Goal: Task Accomplishment & Management: Complete application form

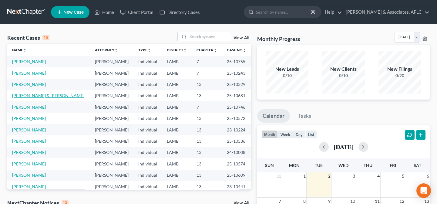
click at [23, 94] on link "[PERSON_NAME] & [PERSON_NAME]" at bounding box center [48, 95] width 72 height 5
select select "8"
select select "3"
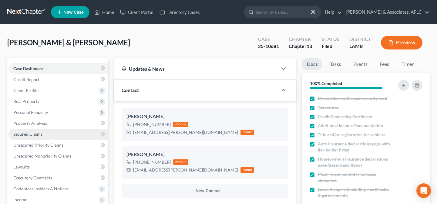
click at [20, 135] on span "Secured Claims" at bounding box center [27, 133] width 29 height 5
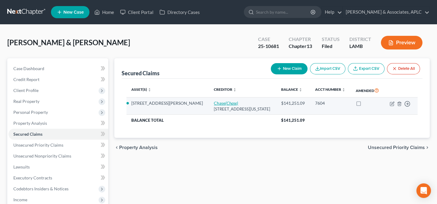
click at [214, 103] on link "Chase (Chase)" at bounding box center [226, 102] width 24 height 5
select select "19"
select select "3"
select select "10"
select select "4"
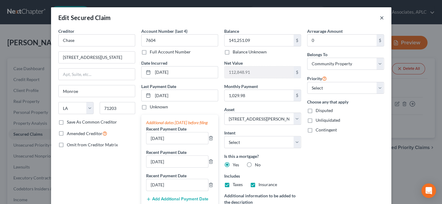
click at [379, 17] on button "×" at bounding box center [381, 17] width 4 height 7
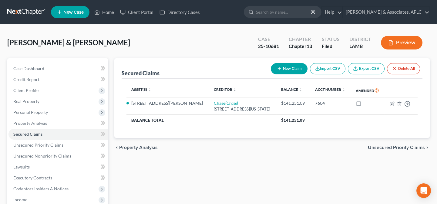
click at [114, 39] on div "Lefebvre, John & Eve Upgraded Case 25-10681 Chapter Chapter 13 Status Filed Dis…" at bounding box center [218, 45] width 423 height 26
click at [106, 9] on link "Home" at bounding box center [104, 12] width 26 height 11
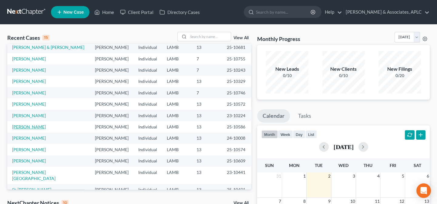
scroll to position [42, 0]
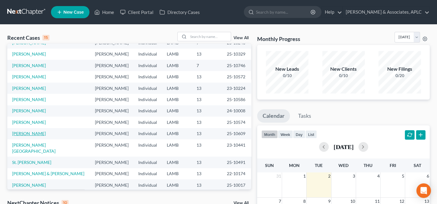
click at [28, 133] on link "[PERSON_NAME]" at bounding box center [29, 133] width 34 height 5
select select "8"
select select "2"
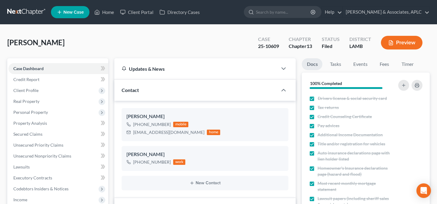
scroll to position [165, 0]
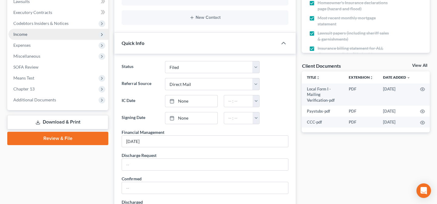
click at [17, 33] on span "Income" at bounding box center [20, 34] width 14 height 5
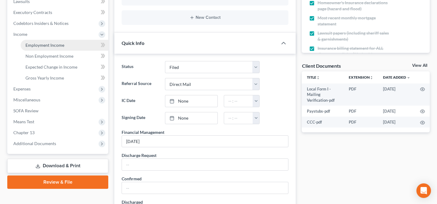
click at [30, 45] on span "Employment Income" at bounding box center [44, 44] width 39 height 5
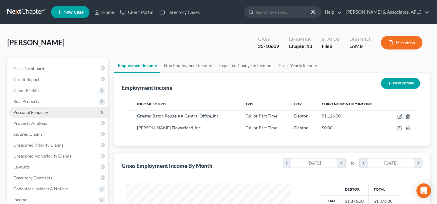
scroll to position [109, 177]
click at [178, 63] on link "Non Employment Income" at bounding box center [188, 65] width 55 height 15
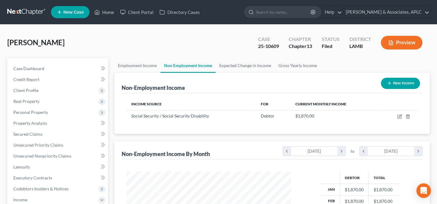
scroll to position [109, 177]
click at [107, 12] on link "Home" at bounding box center [104, 12] width 26 height 11
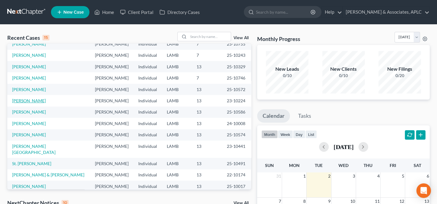
scroll to position [42, 0]
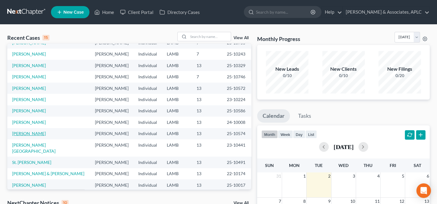
click at [35, 135] on link "[PERSON_NAME]" at bounding box center [29, 133] width 34 height 5
select select "8"
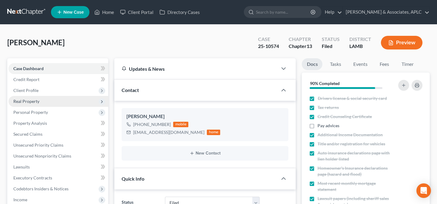
click at [30, 104] on span "Real Property" at bounding box center [58, 101] width 100 height 11
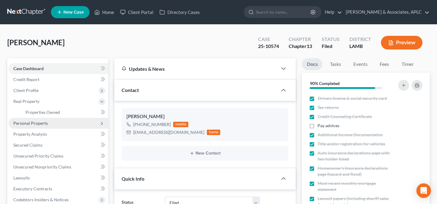
click at [34, 123] on span "Personal Property" at bounding box center [30, 122] width 35 height 5
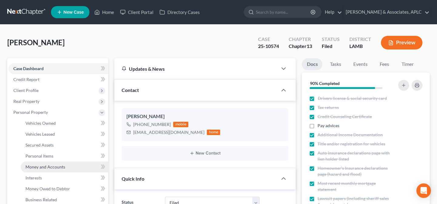
click at [40, 164] on span "Money and Accounts" at bounding box center [45, 166] width 40 height 5
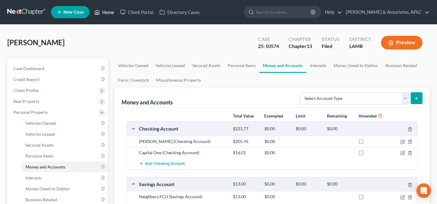
click at [106, 13] on link "Home" at bounding box center [104, 12] width 26 height 11
